Goal: Navigation & Orientation: Find specific page/section

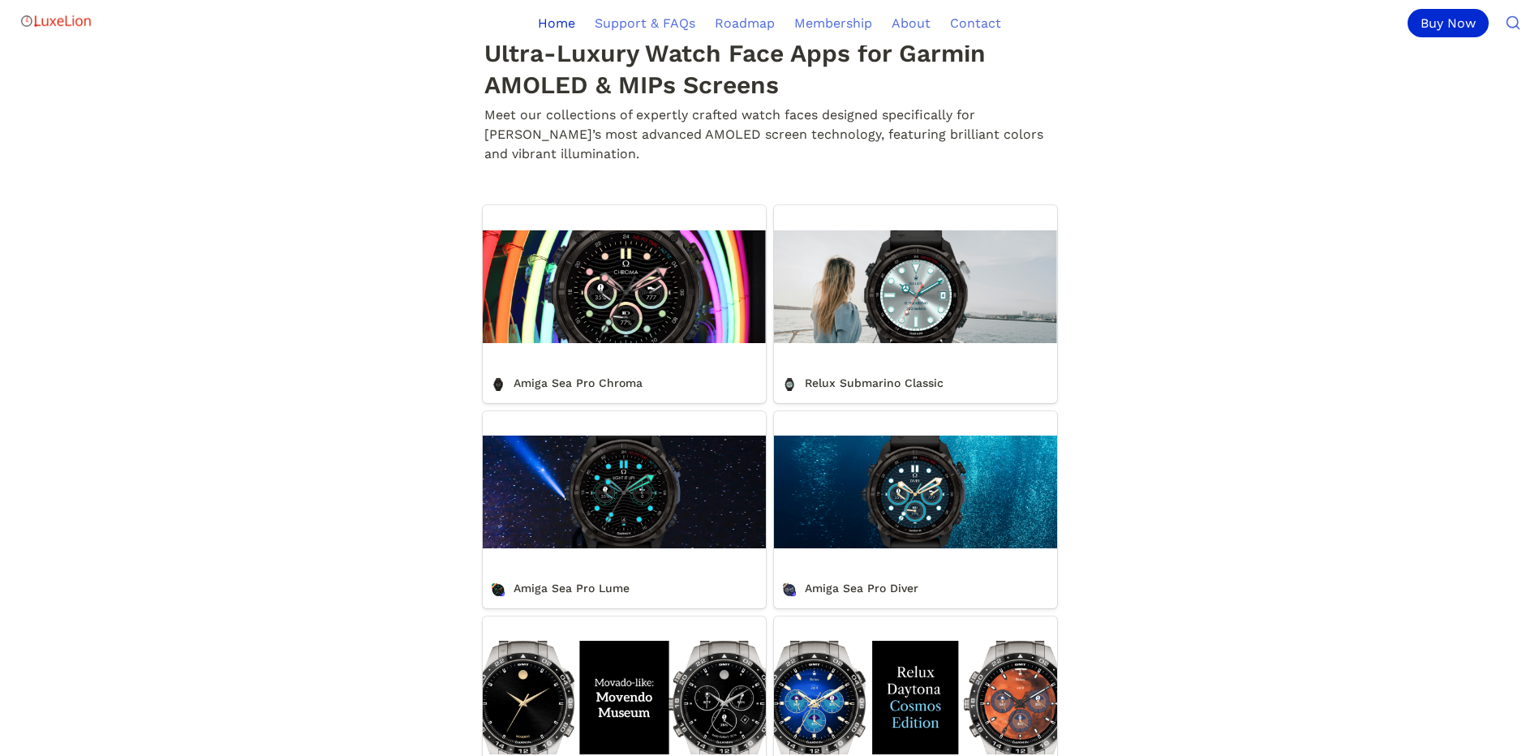
scroll to position [568, 0]
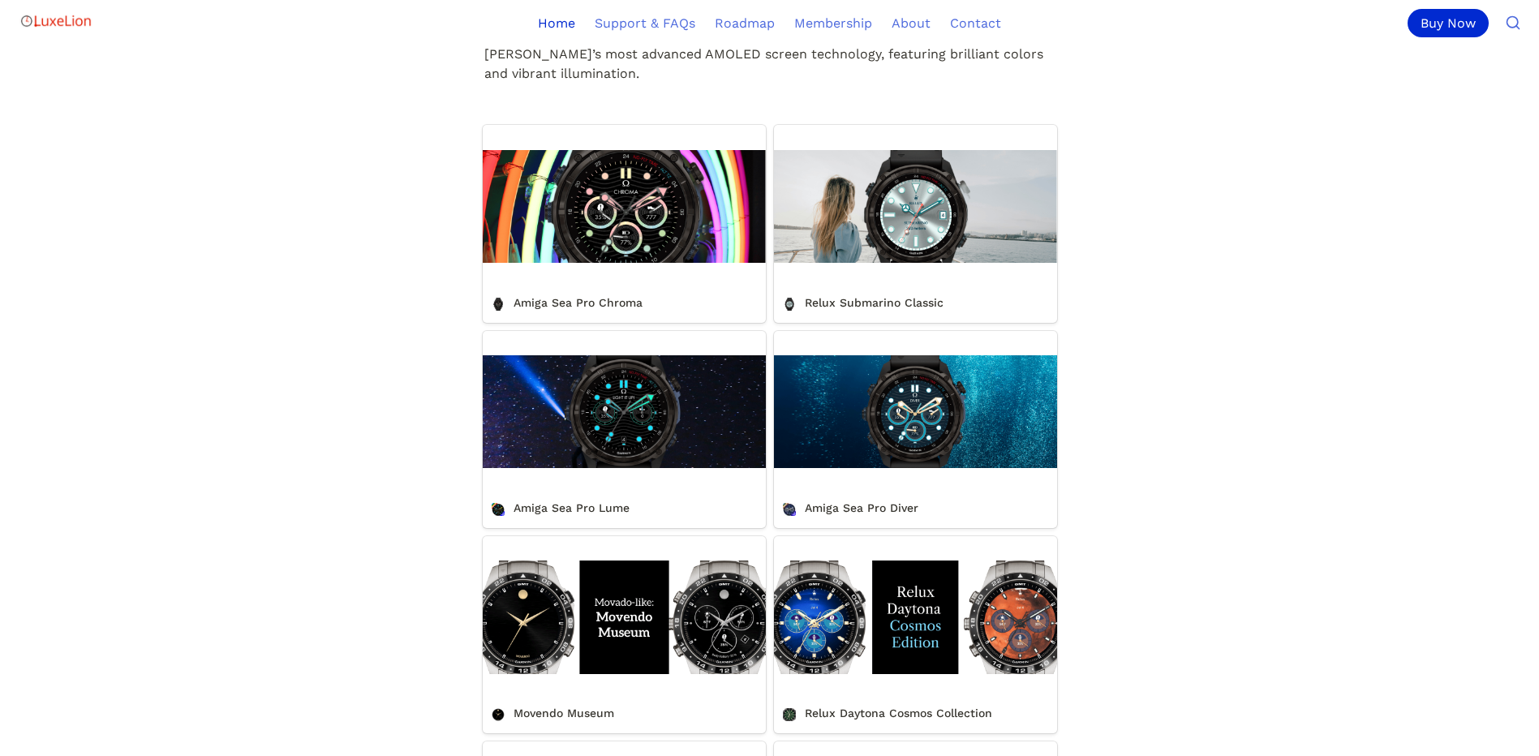
click at [918, 315] on link "Relux Submarino Classic" at bounding box center [915, 223] width 283 height 197
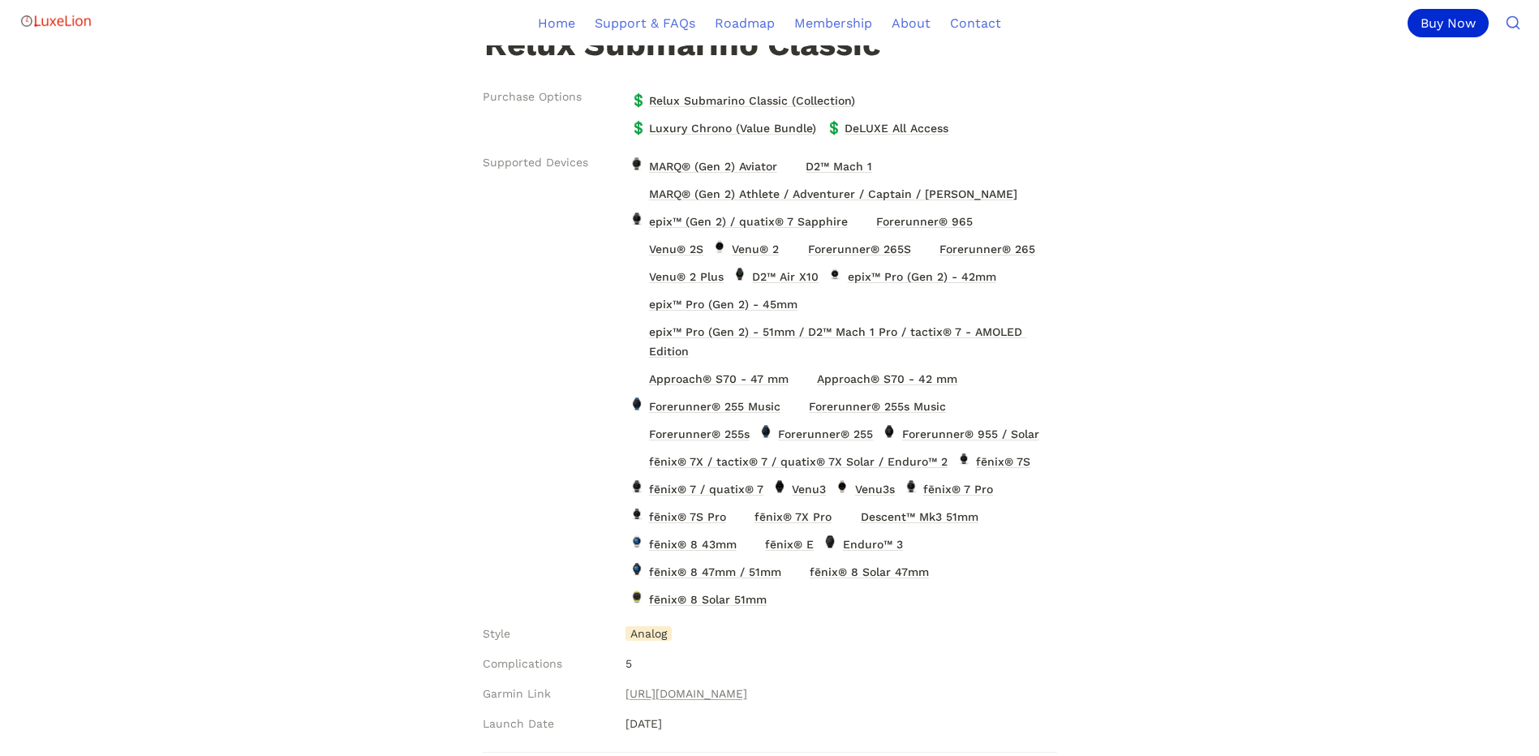
scroll to position [324, 0]
click at [706, 489] on span "fēnix® 7 / quatix® 7" at bounding box center [706, 488] width 118 height 21
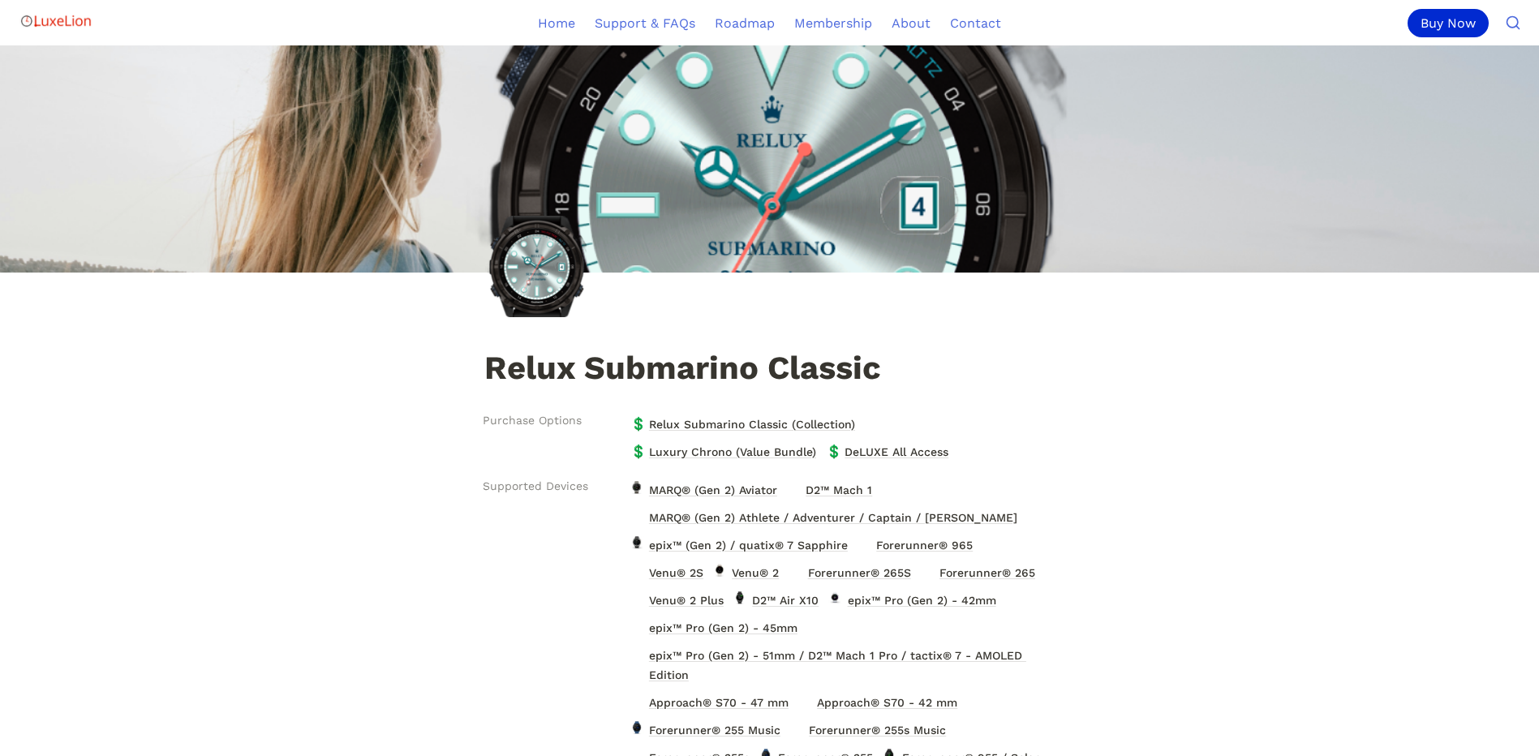
scroll to position [324, 0]
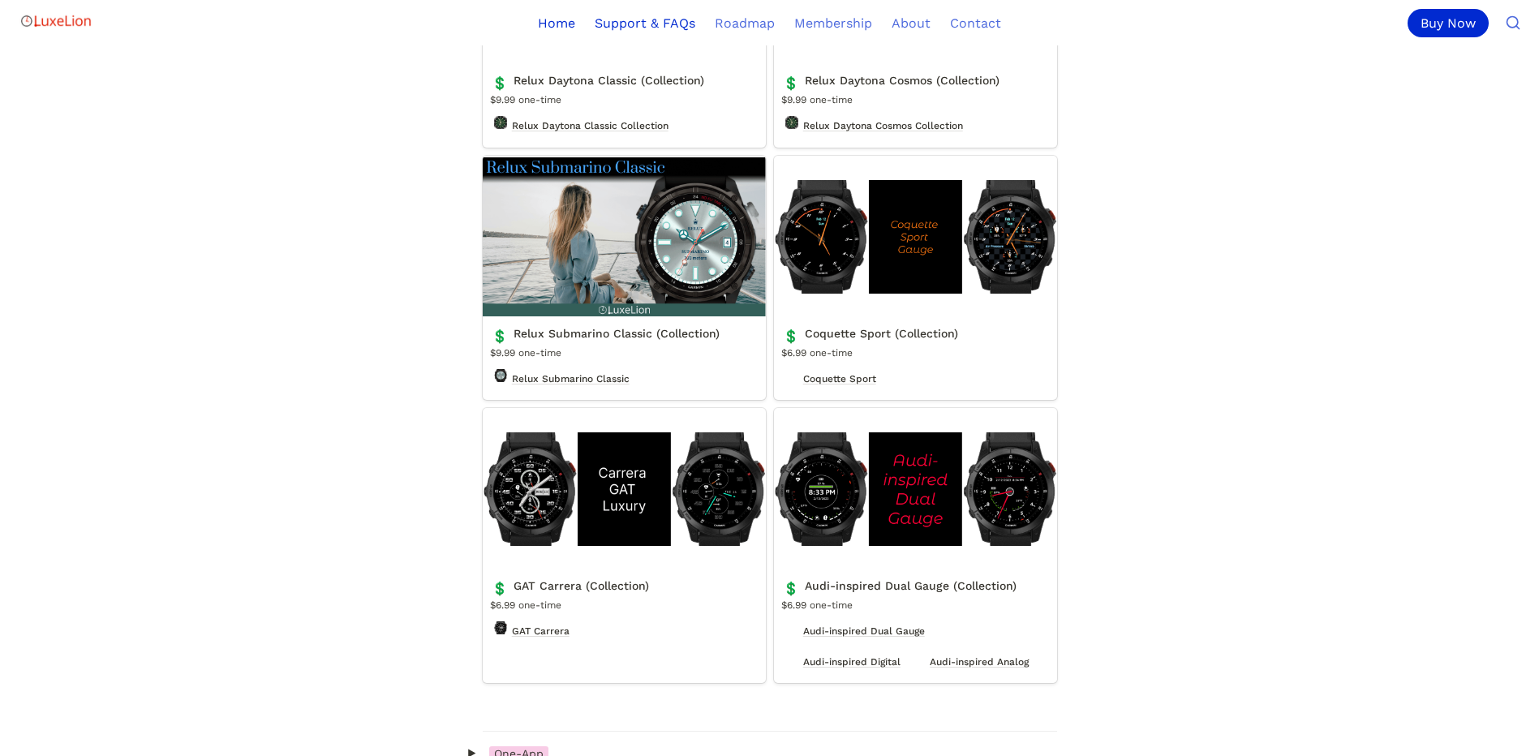
scroll to position [5353, 0]
